Goal: Check status: Check status

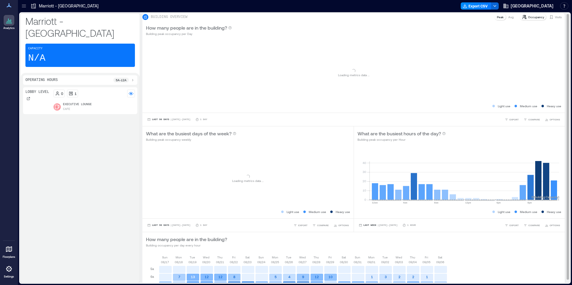
click at [555, 19] on p "Visits" at bounding box center [558, 17] width 7 height 5
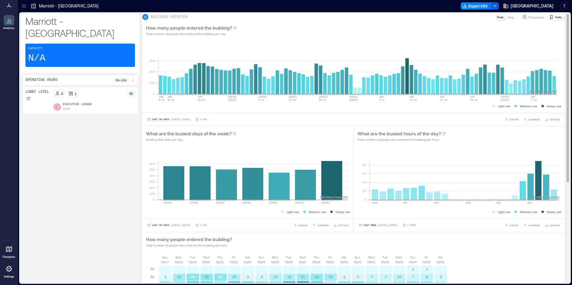
click at [555, 19] on p "Visits" at bounding box center [558, 17] width 7 height 5
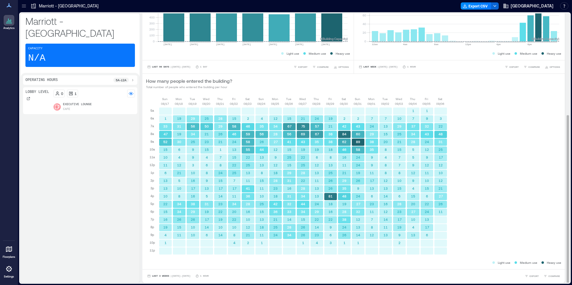
scroll to position [162, 0]
click at [157, 276] on span "Last 3 Weeks" at bounding box center [160, 276] width 17 height 0
click at [155, 265] on span "Custom" at bounding box center [158, 265] width 13 height 4
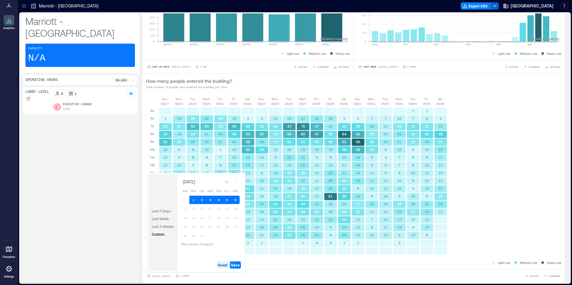
click at [222, 266] on span "Reset" at bounding box center [223, 265] width 10 height 5
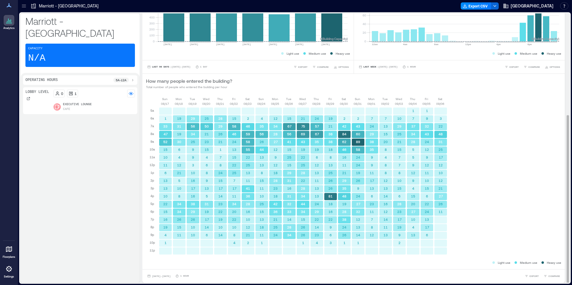
click at [485, 188] on div "[DATE] [DATE] [DATE] [DATE] [DATE] [DATE] [DATE] [DATE] [DATE] [DATE] [DATE] [D…" at bounding box center [353, 178] width 415 height 163
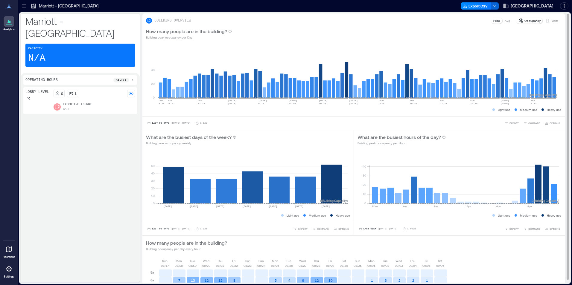
click at [554, 21] on div "Visits" at bounding box center [552, 21] width 18 height 6
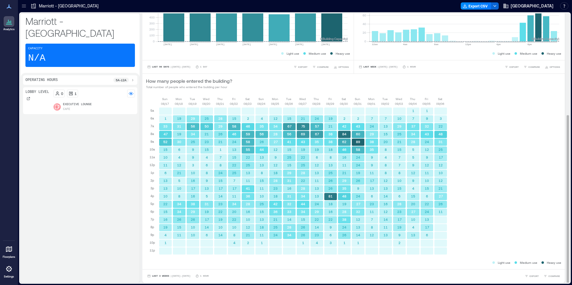
scroll to position [1, 0]
click at [152, 272] on div "Last 3 Weeks | Aug 17 - Sep 6 1 Hour EXPORT COMPARE" at bounding box center [353, 275] width 422 height 13
click at [151, 276] on button "Last 3 Weeks | [DATE] - [DATE]" at bounding box center [169, 276] width 46 height 6
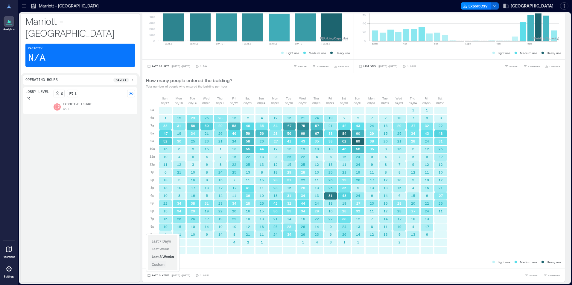
click at [155, 264] on span "Custom" at bounding box center [158, 265] width 13 height 4
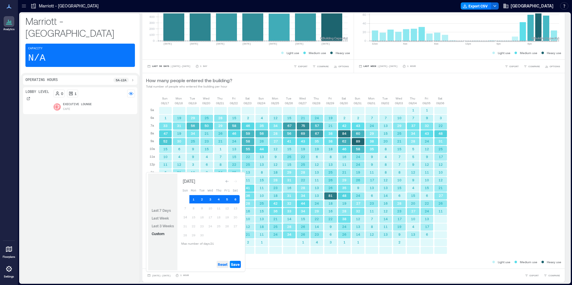
click at [226, 264] on span "Reset" at bounding box center [223, 264] width 10 height 5
click at [235, 205] on button "13" at bounding box center [235, 208] width 8 height 8
click at [183, 217] on button "14" at bounding box center [185, 217] width 8 height 8
click at [235, 263] on span "Save" at bounding box center [235, 264] width 9 height 5
